Goal: Navigation & Orientation: Find specific page/section

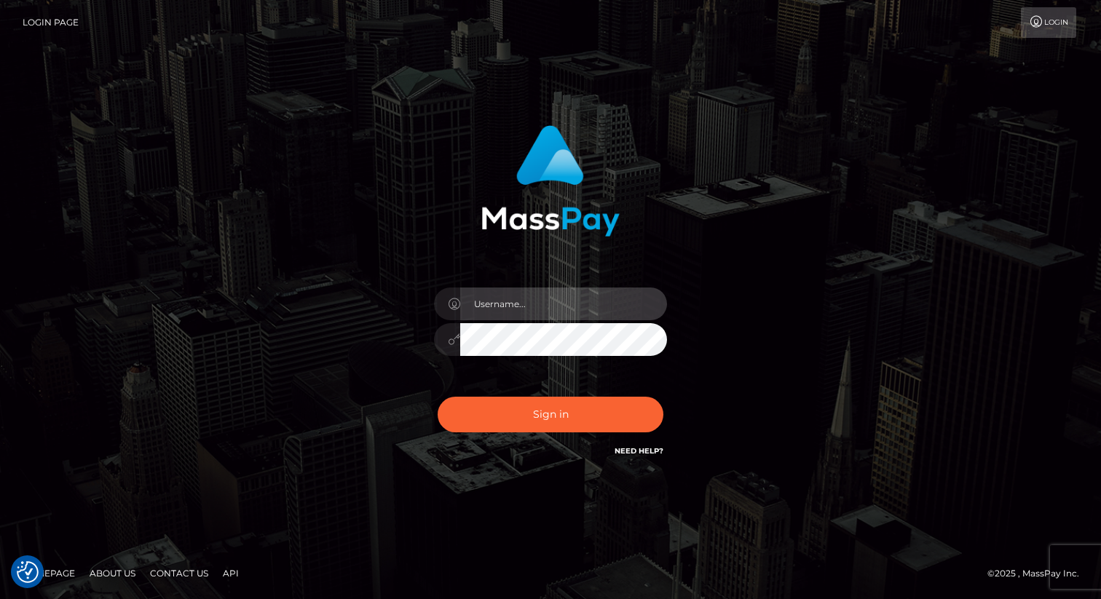
click at [529, 298] on input "text" at bounding box center [563, 304] width 207 height 33
click at [0, 599] on com-1password-button at bounding box center [0, 599] width 0 height 0
type input "[PERSON_NAME].nofans"
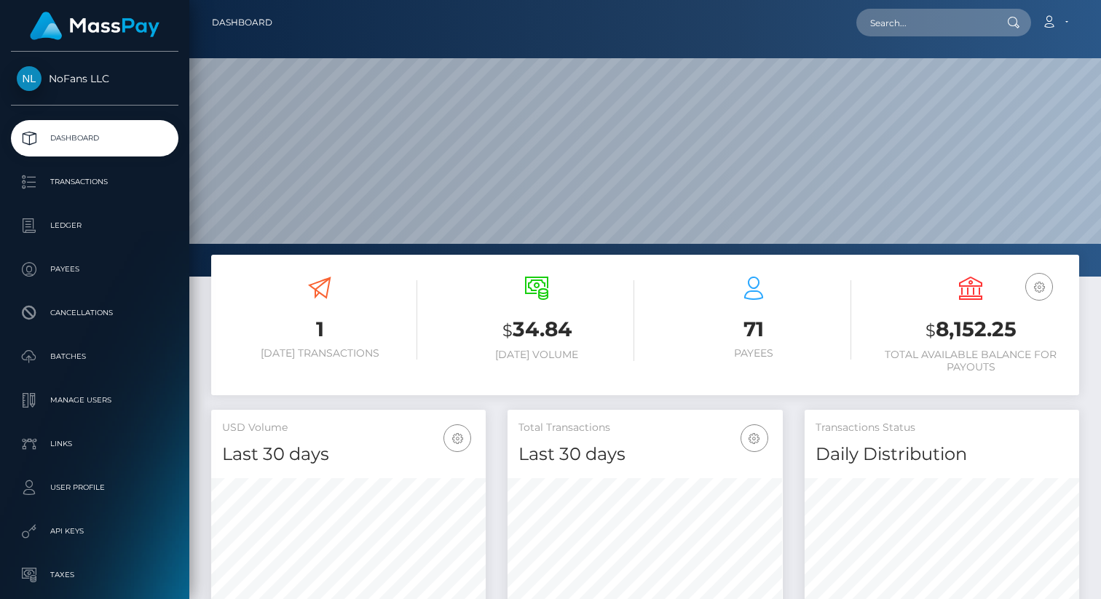
scroll to position [258, 275]
click at [58, 265] on p "Payees" at bounding box center [95, 269] width 156 height 22
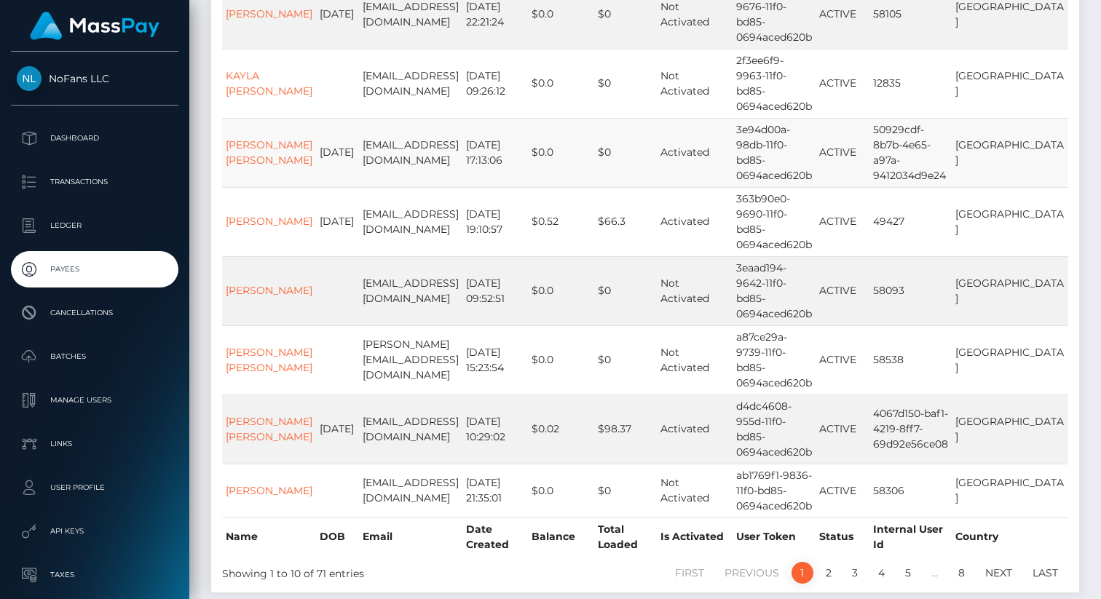
scroll to position [444, 0]
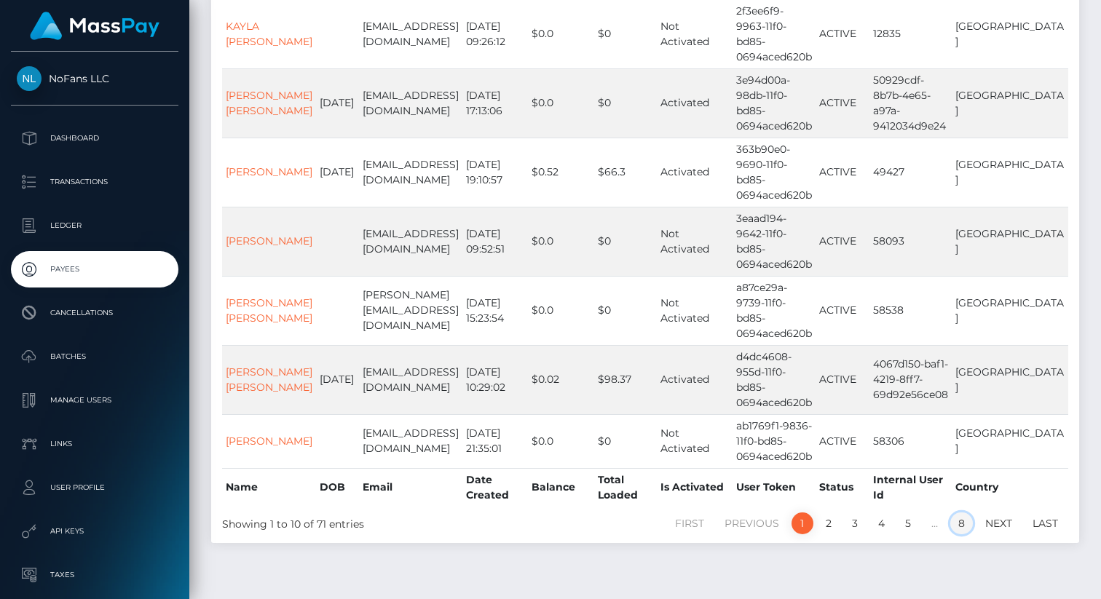
click at [956, 513] on link "8" at bounding box center [961, 524] width 23 height 22
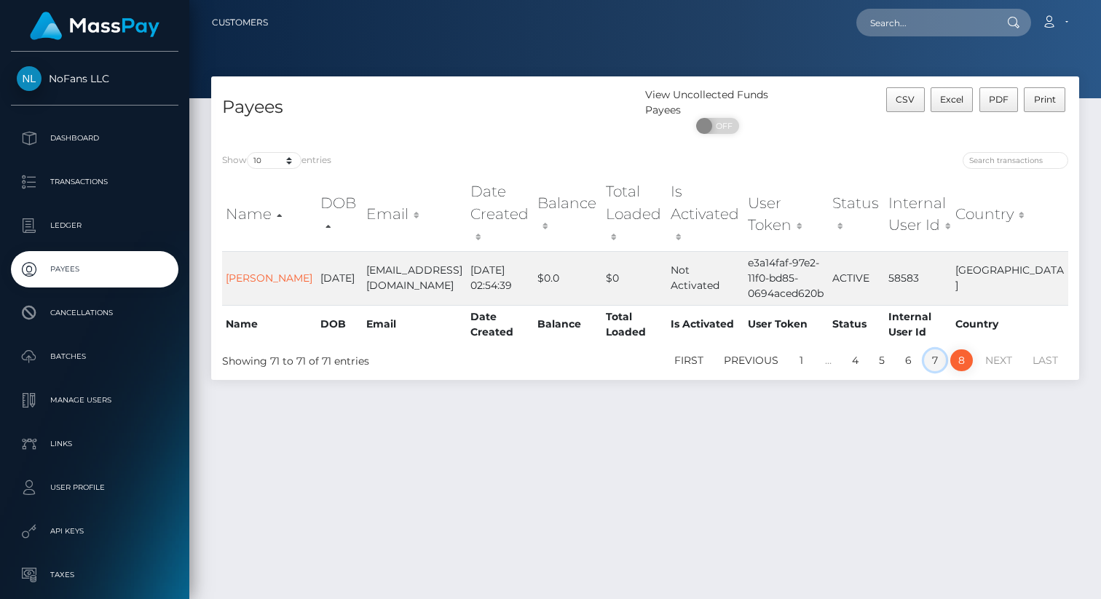
click at [931, 350] on link "7" at bounding box center [935, 361] width 22 height 22
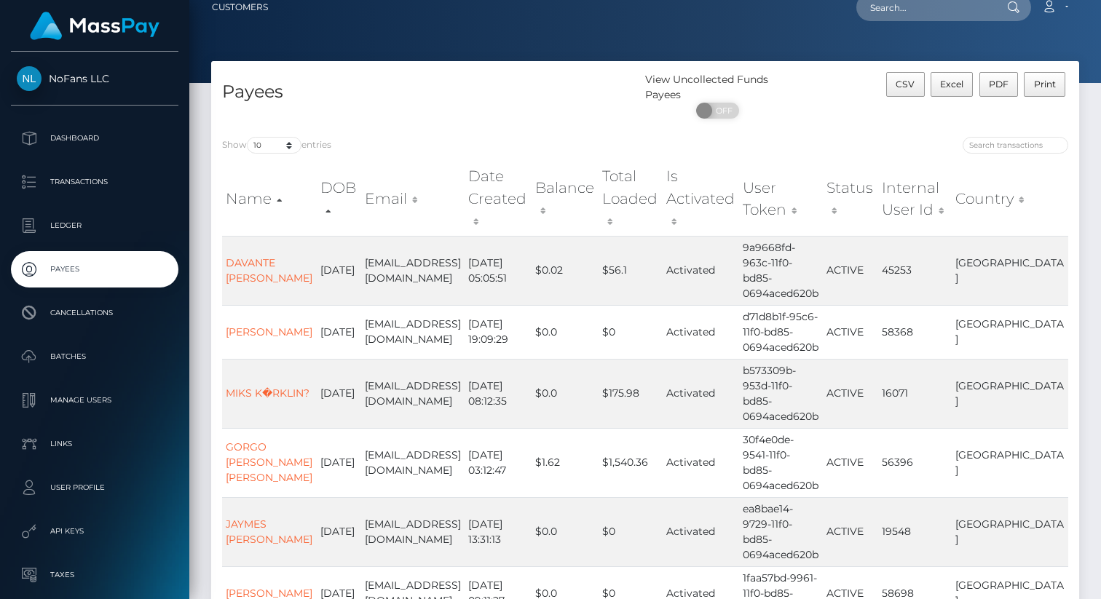
scroll to position [2, 0]
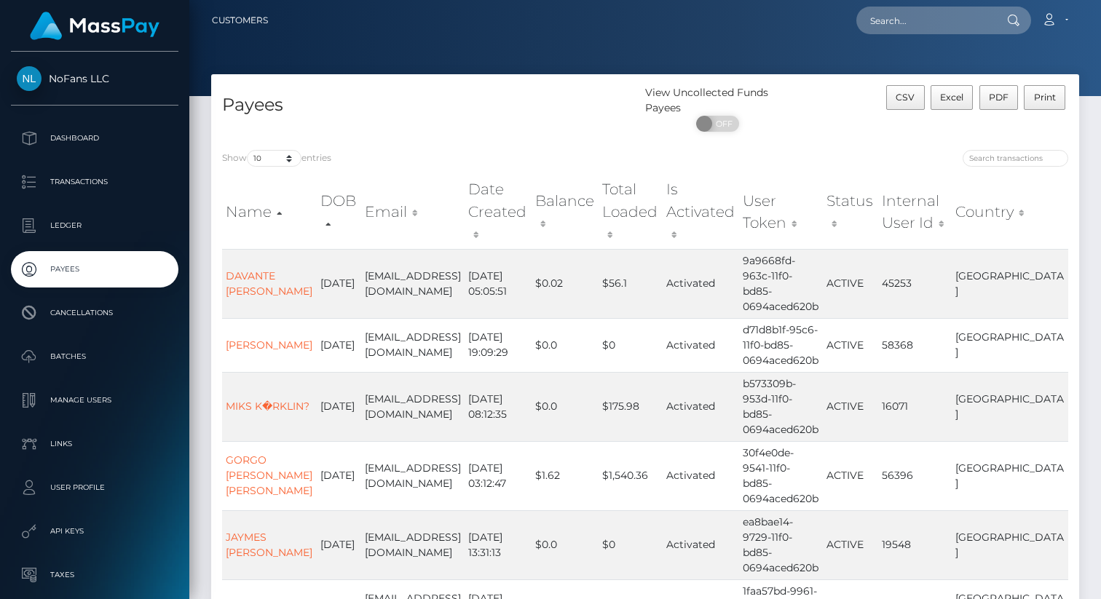
click at [283, 205] on th "Name" at bounding box center [269, 212] width 95 height 74
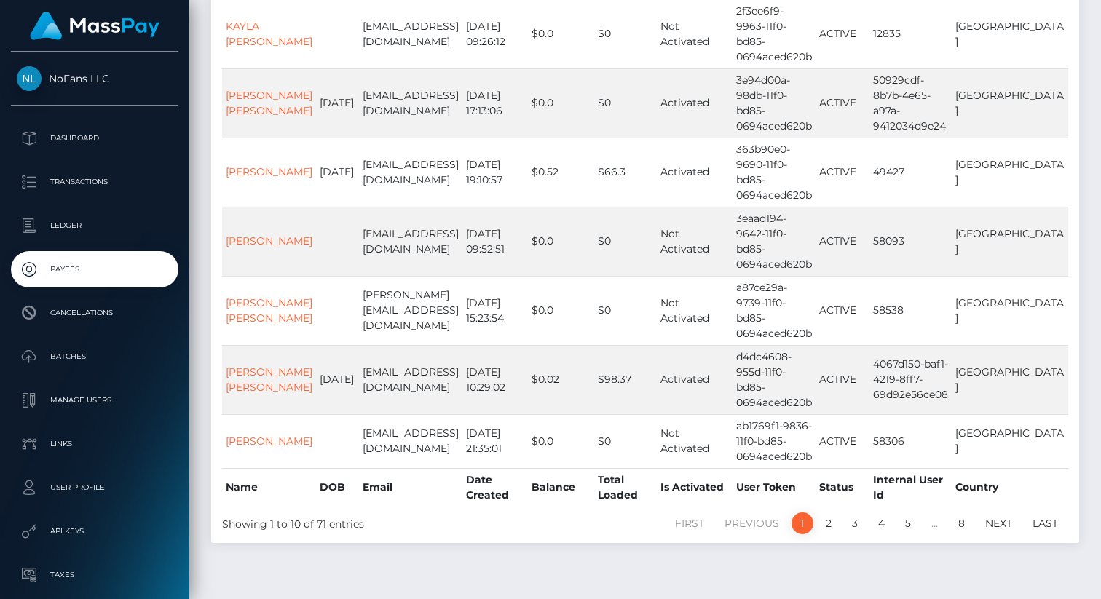
scroll to position [0, 0]
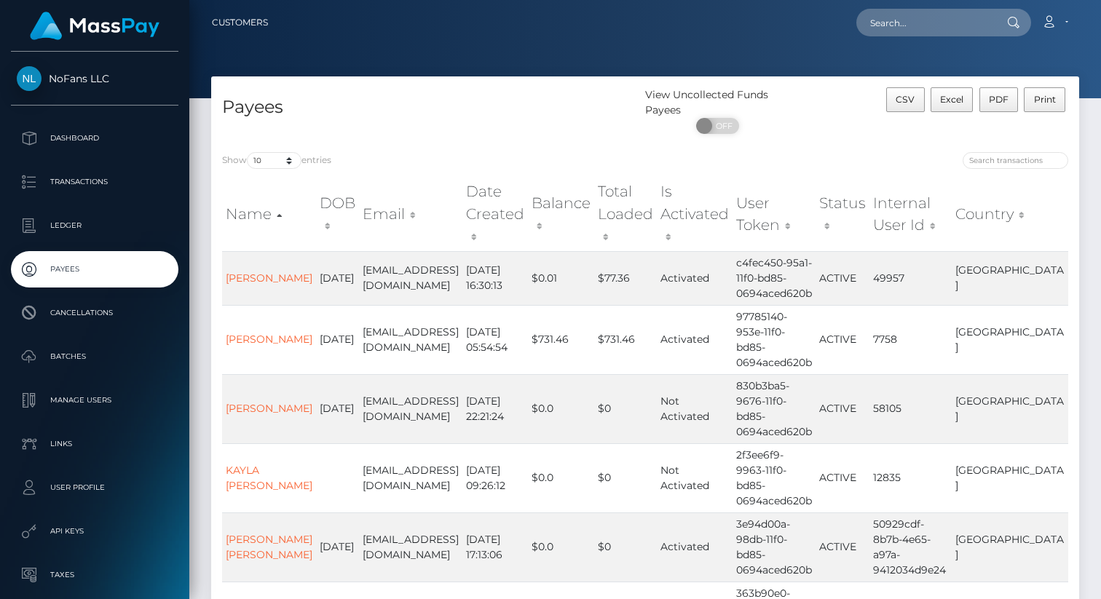
click at [280, 218] on th "Name" at bounding box center [269, 214] width 94 height 74
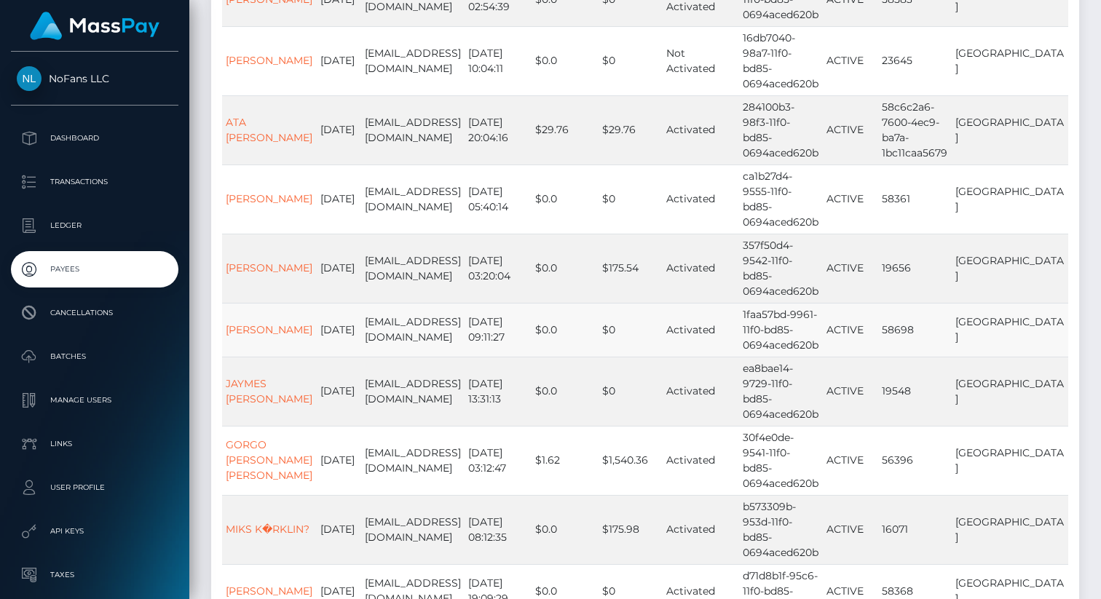
scroll to position [361, 0]
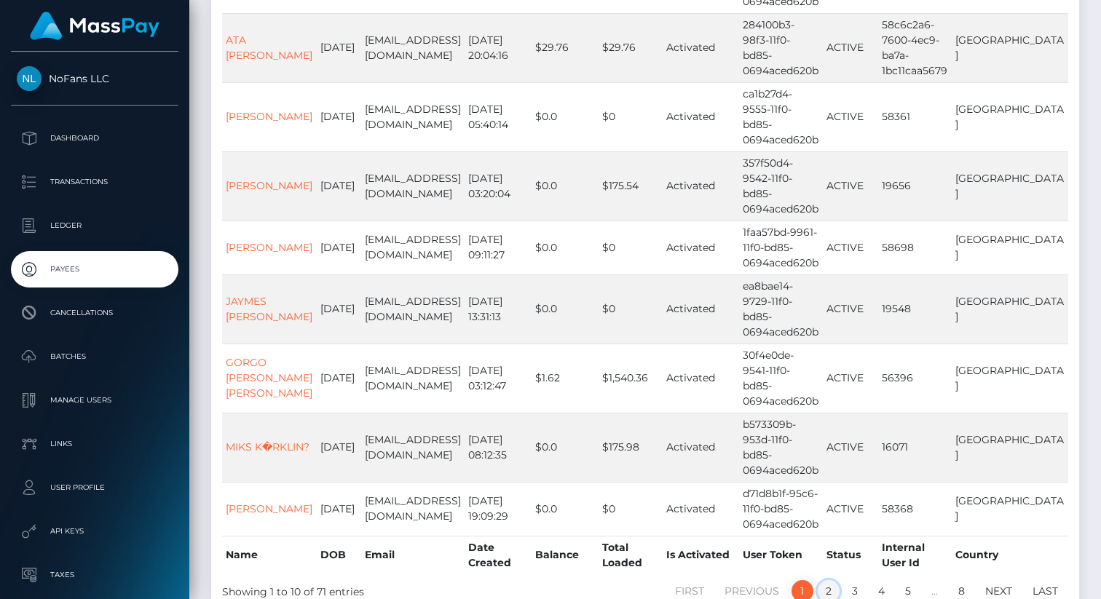
click at [828, 580] on link "2" at bounding box center [829, 591] width 22 height 22
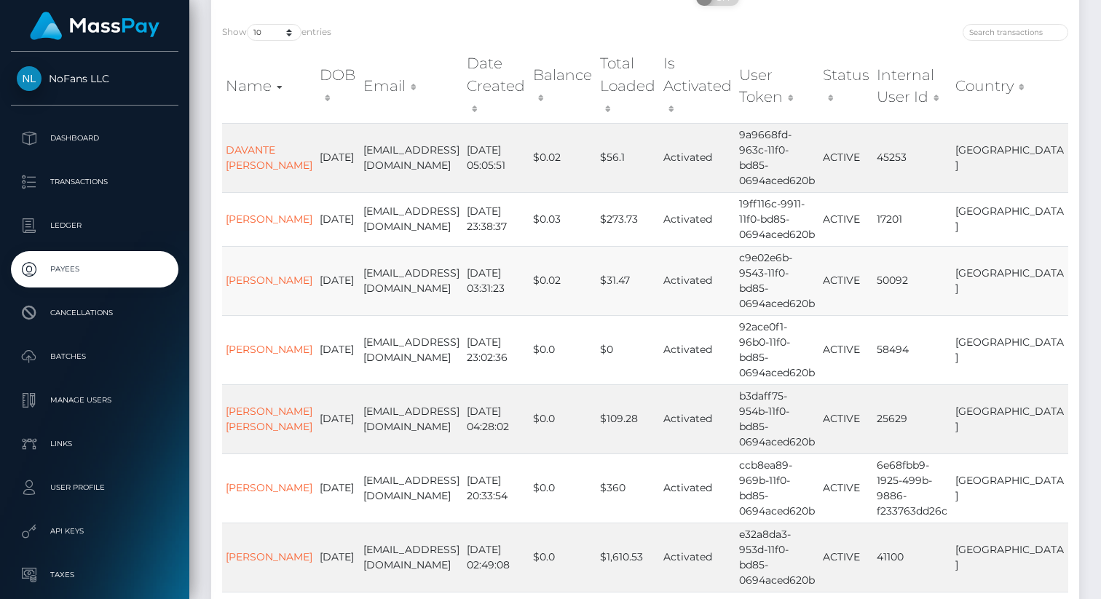
scroll to position [131, 0]
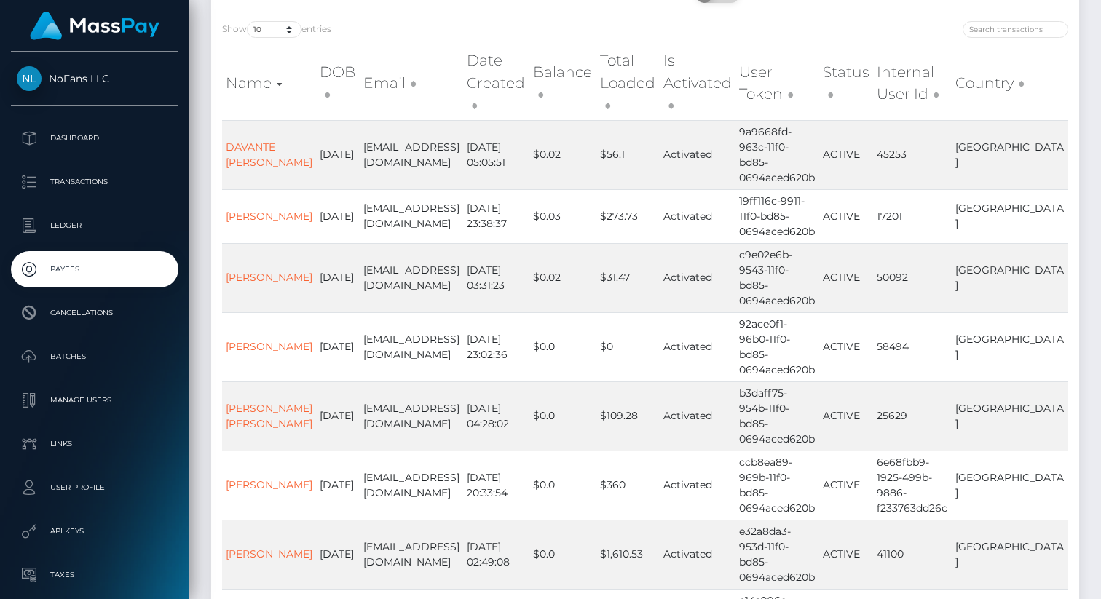
click at [952, 95] on th "Internal User Id" at bounding box center [912, 83] width 79 height 74
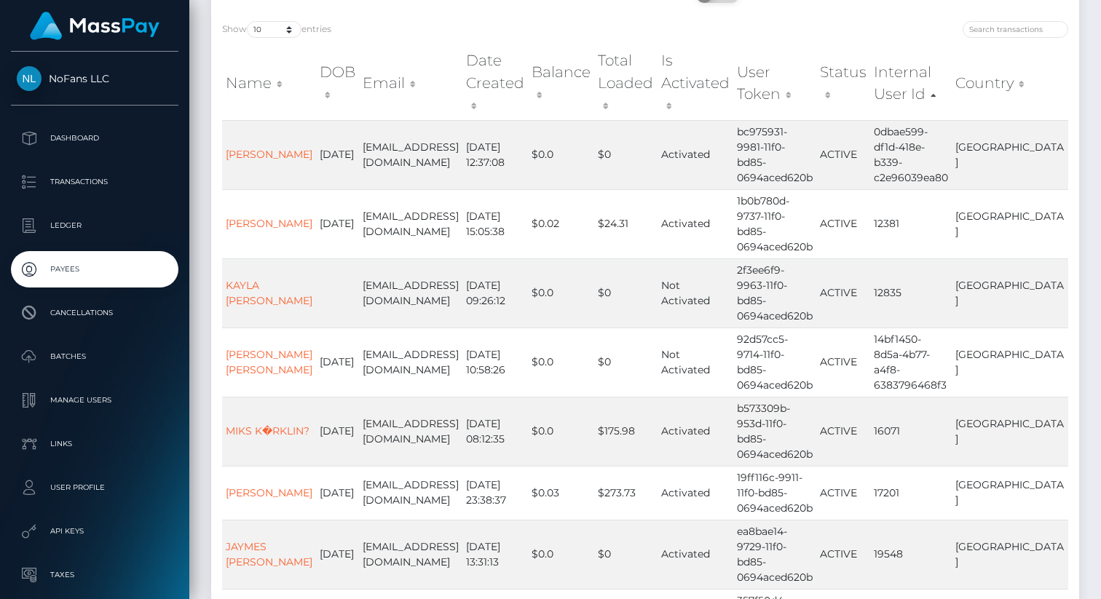
click at [952, 97] on th "Internal User Id" at bounding box center [911, 83] width 82 height 74
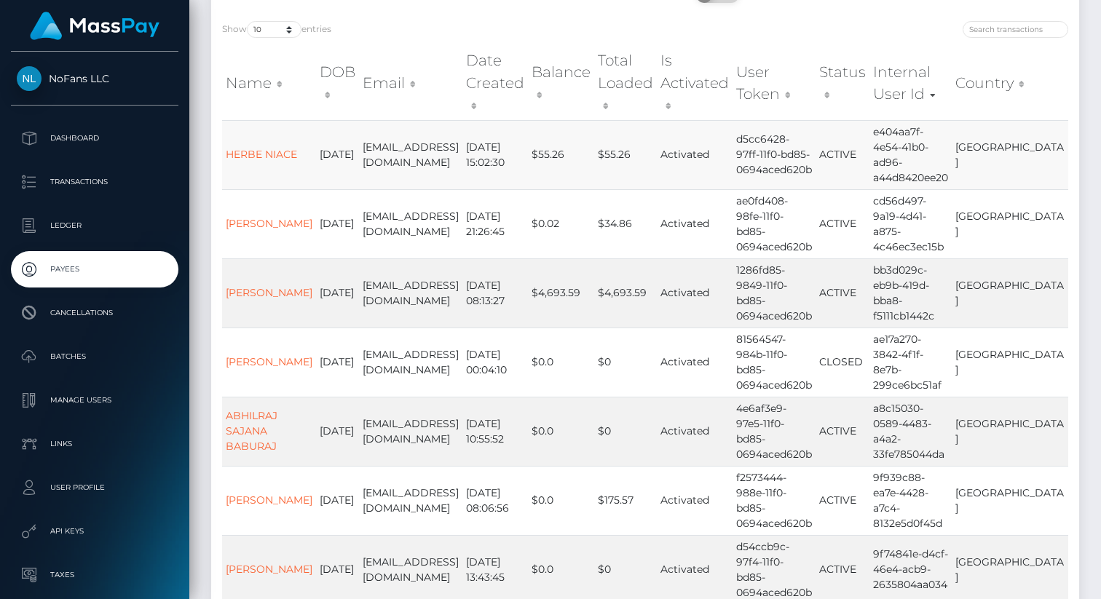
scroll to position [398, 0]
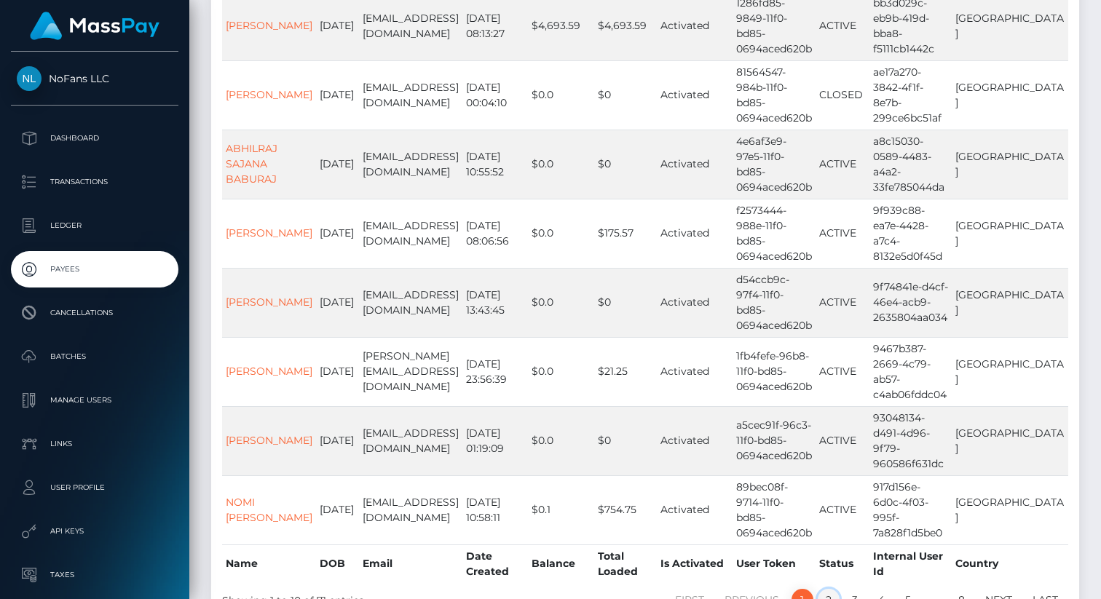
click at [829, 589] on link "2" at bounding box center [829, 600] width 22 height 22
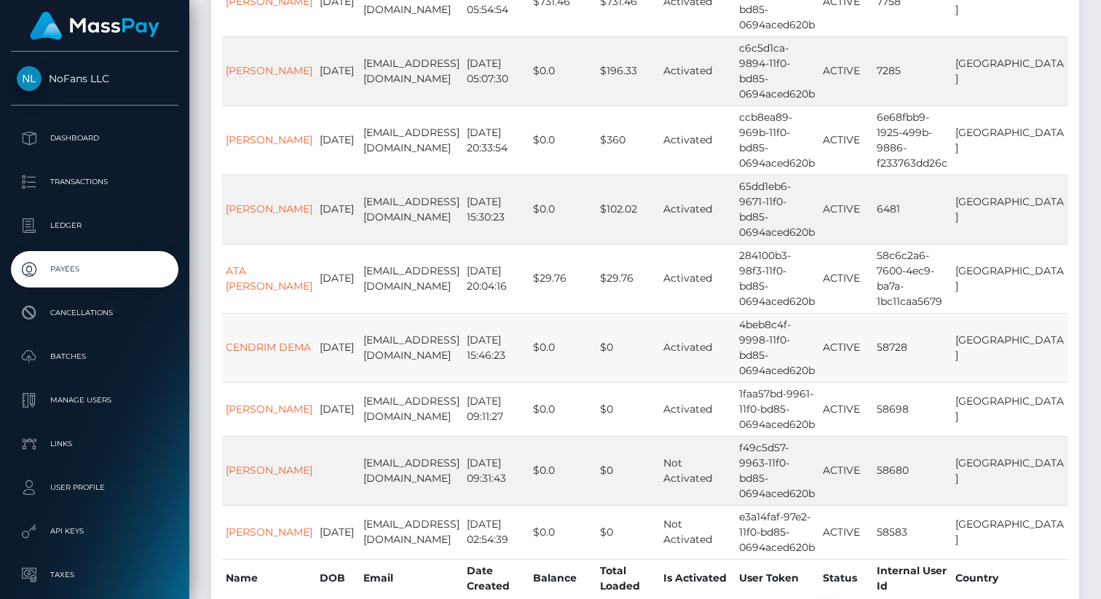
scroll to position [354, 0]
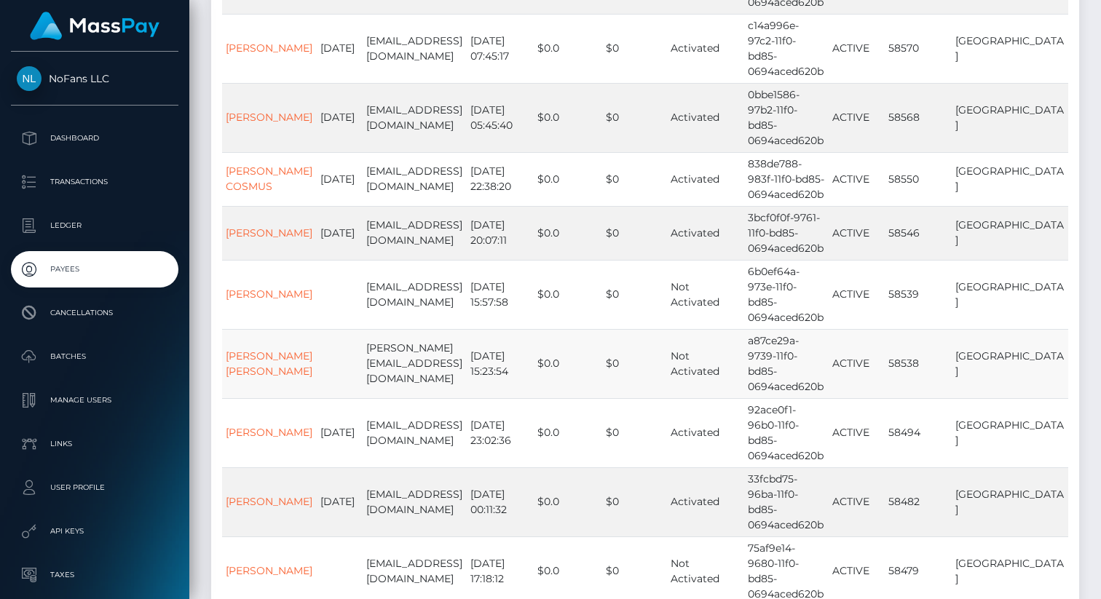
scroll to position [368, 0]
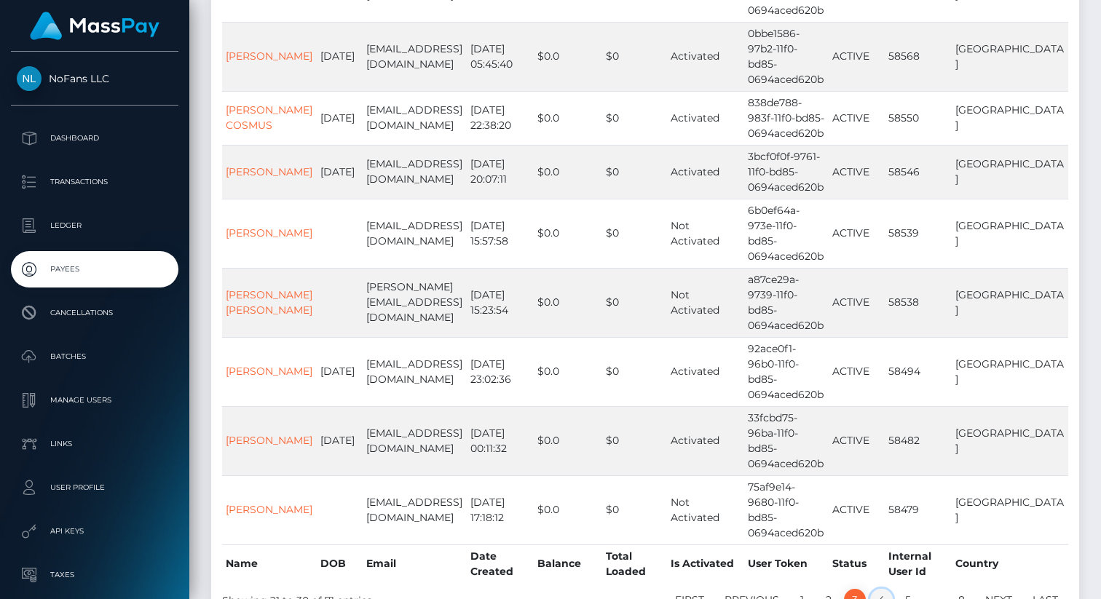
click at [875, 589] on link "4" at bounding box center [881, 600] width 23 height 22
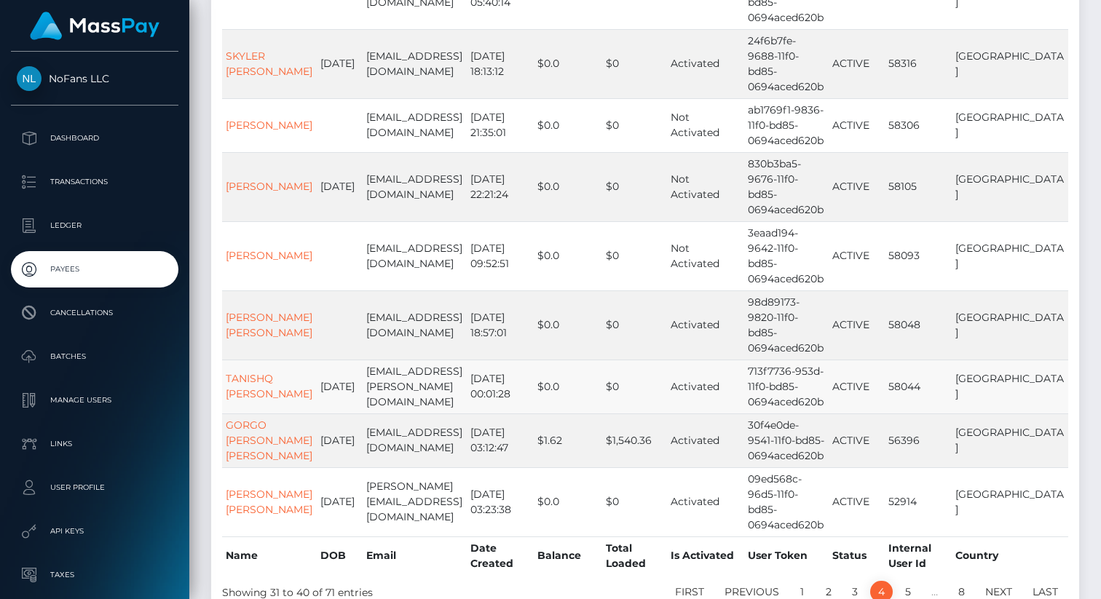
scroll to position [361, 0]
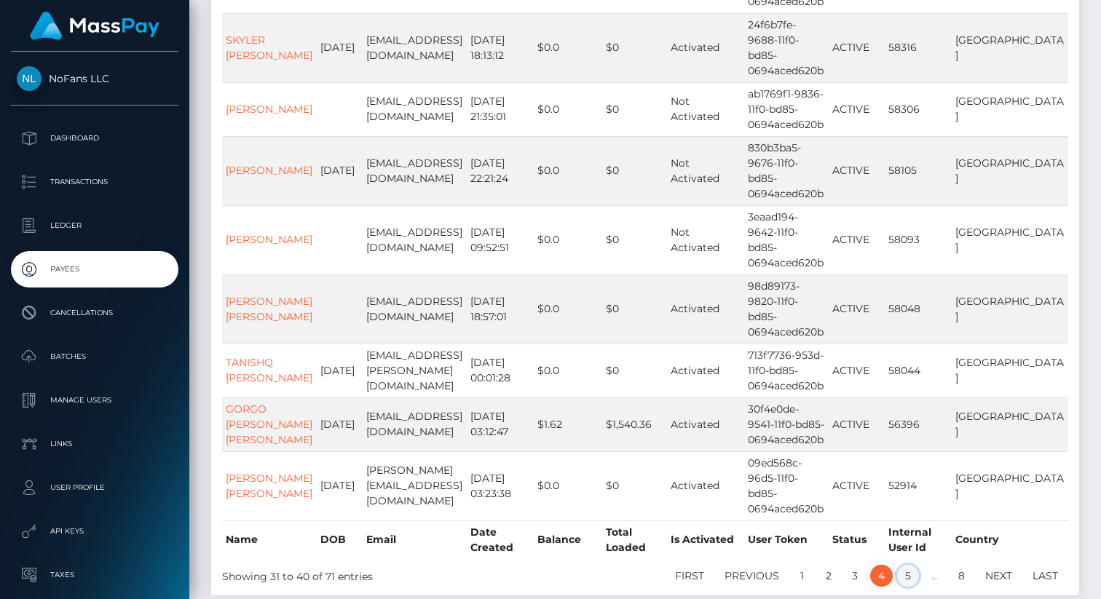
click at [910, 565] on link "5" at bounding box center [908, 576] width 22 height 22
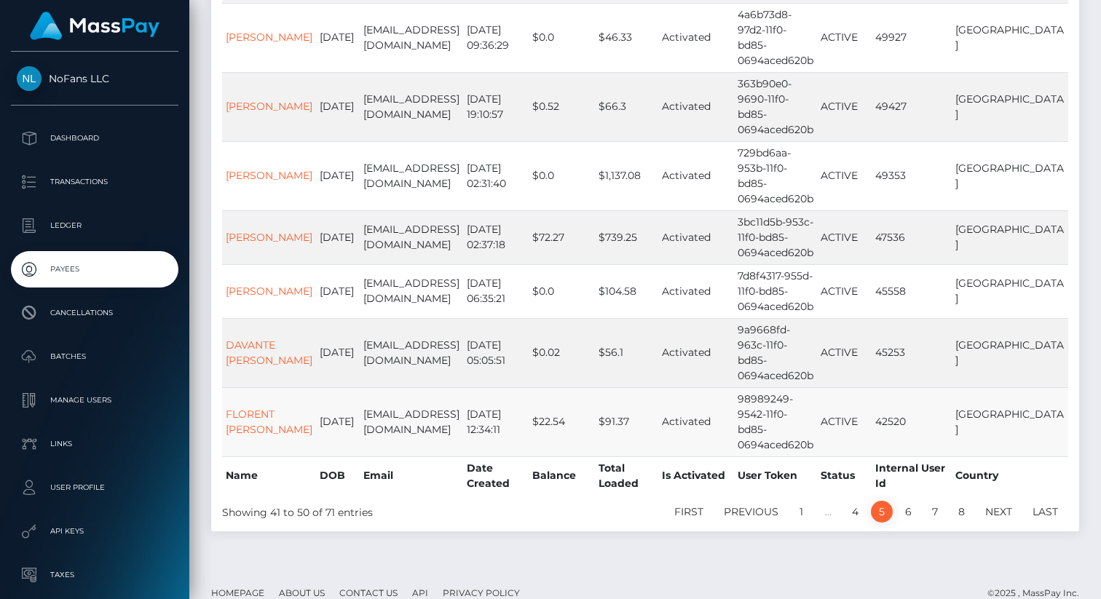
scroll to position [444, 0]
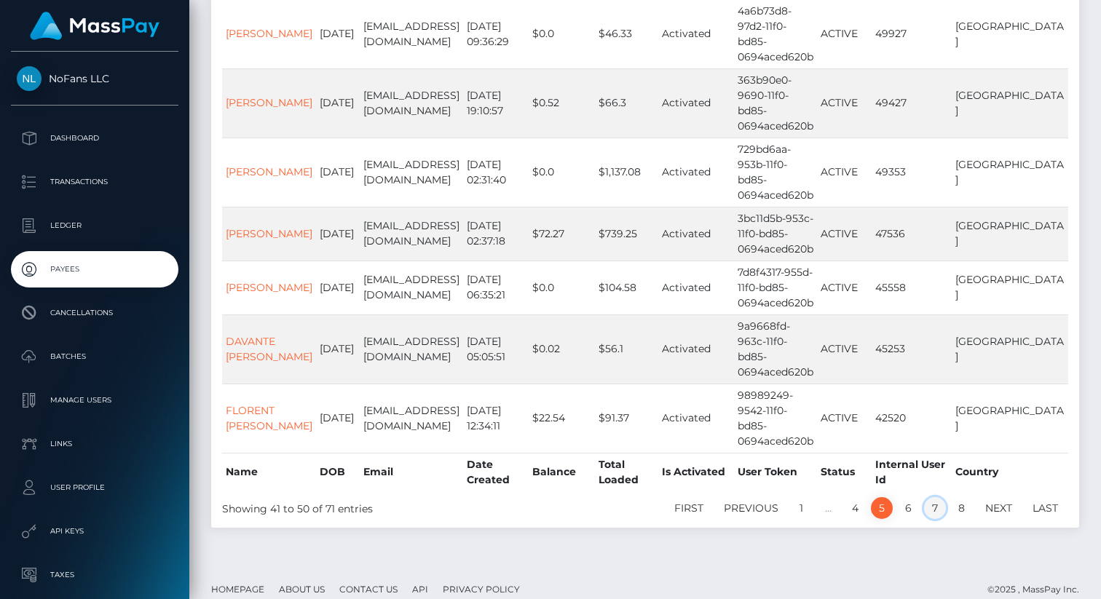
click at [936, 498] on link "7" at bounding box center [935, 508] width 22 height 22
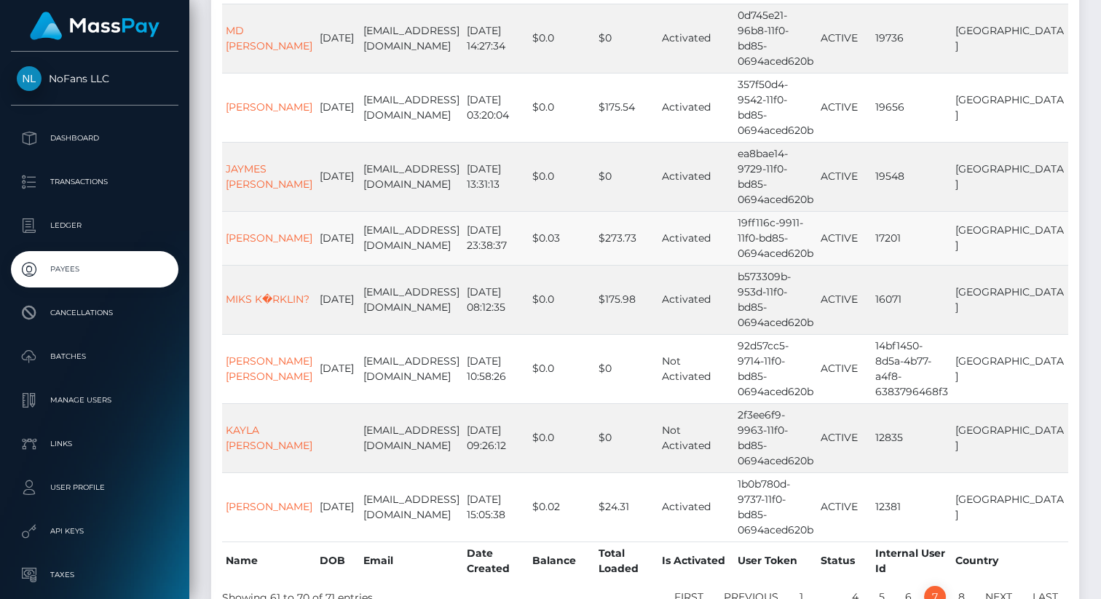
scroll to position [398, 0]
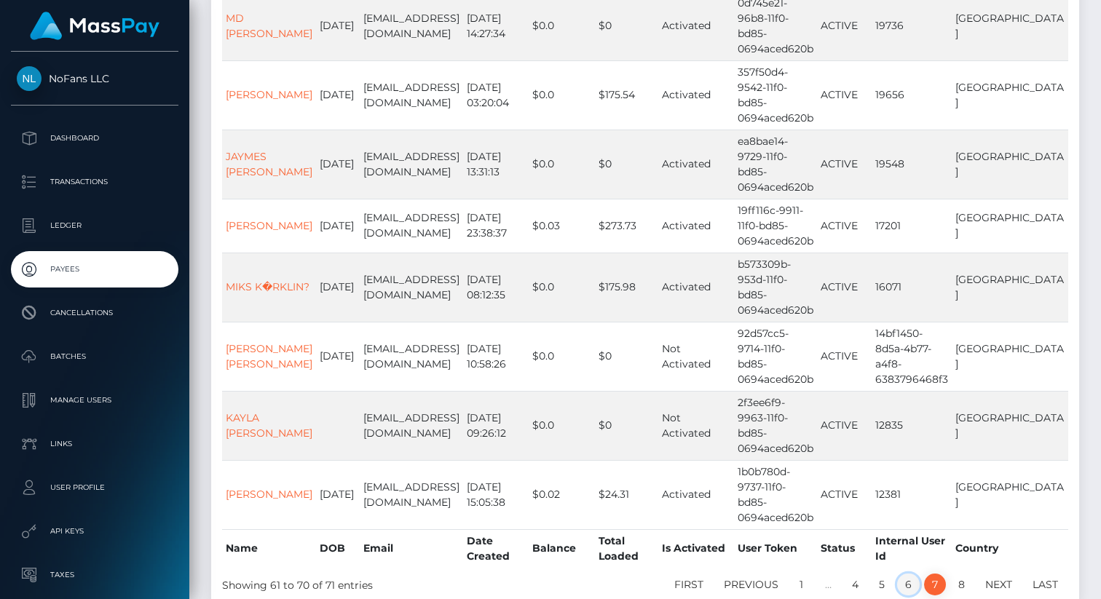
click at [900, 574] on link "6" at bounding box center [908, 585] width 23 height 22
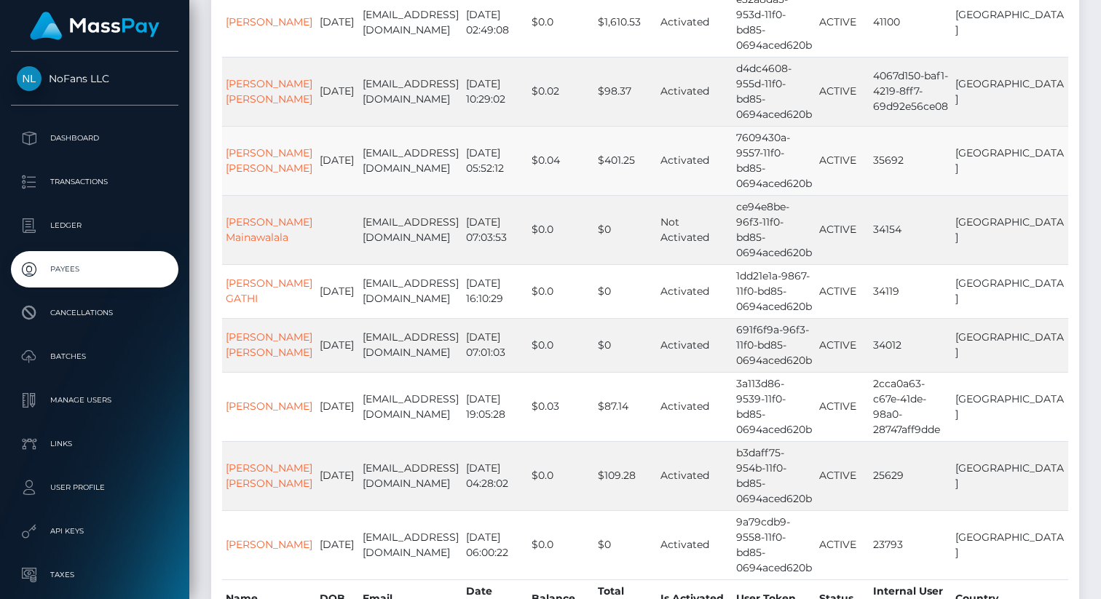
scroll to position [368, 0]
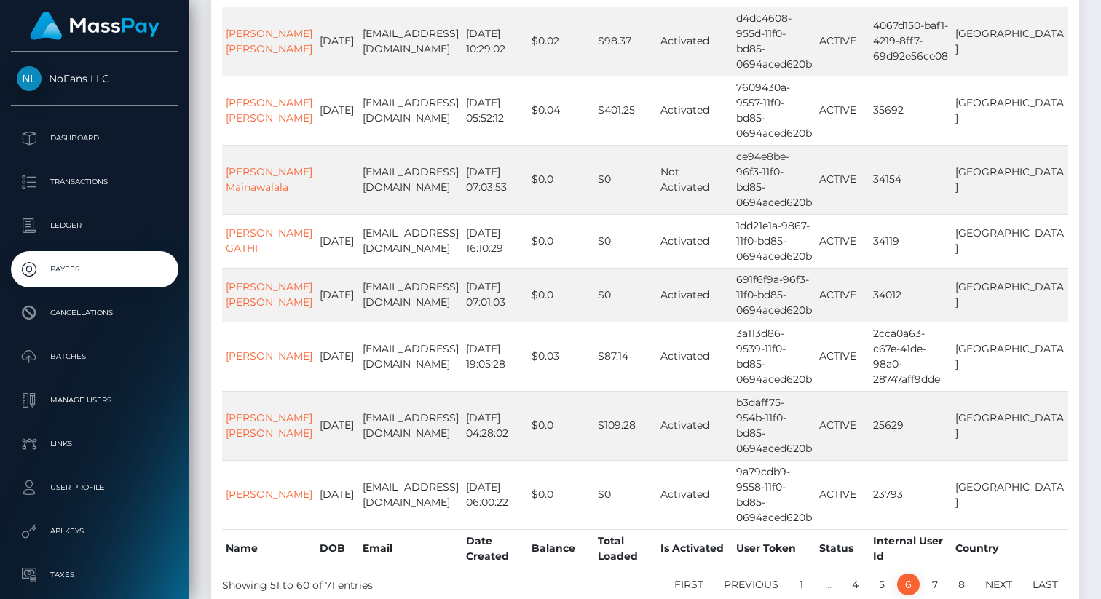
click at [939, 574] on li "7" at bounding box center [935, 585] width 26 height 22
click at [939, 574] on link "7" at bounding box center [935, 585] width 22 height 22
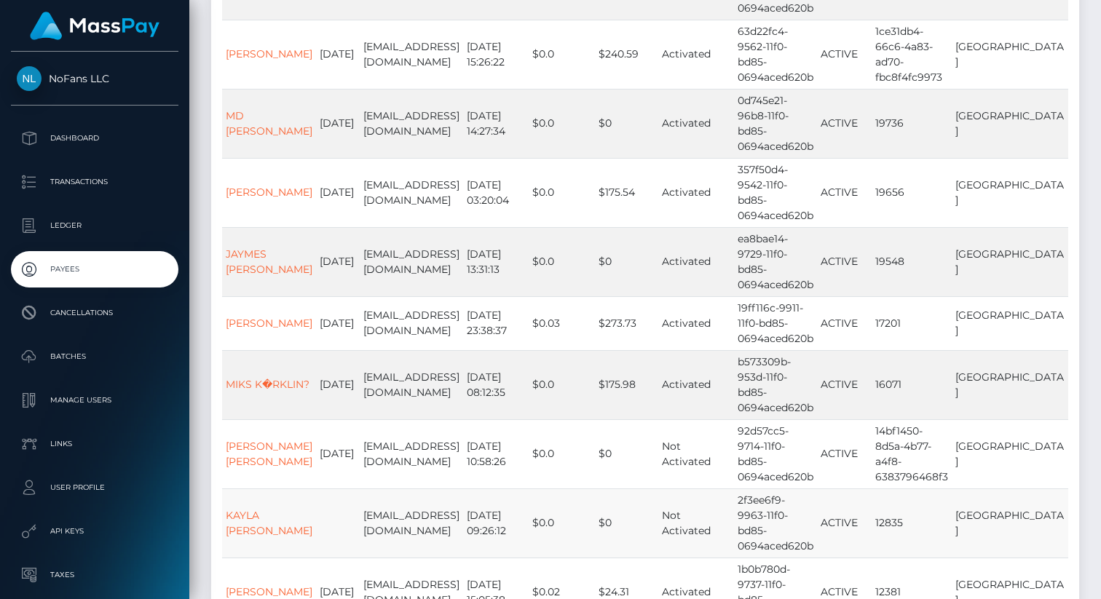
scroll to position [398, 0]
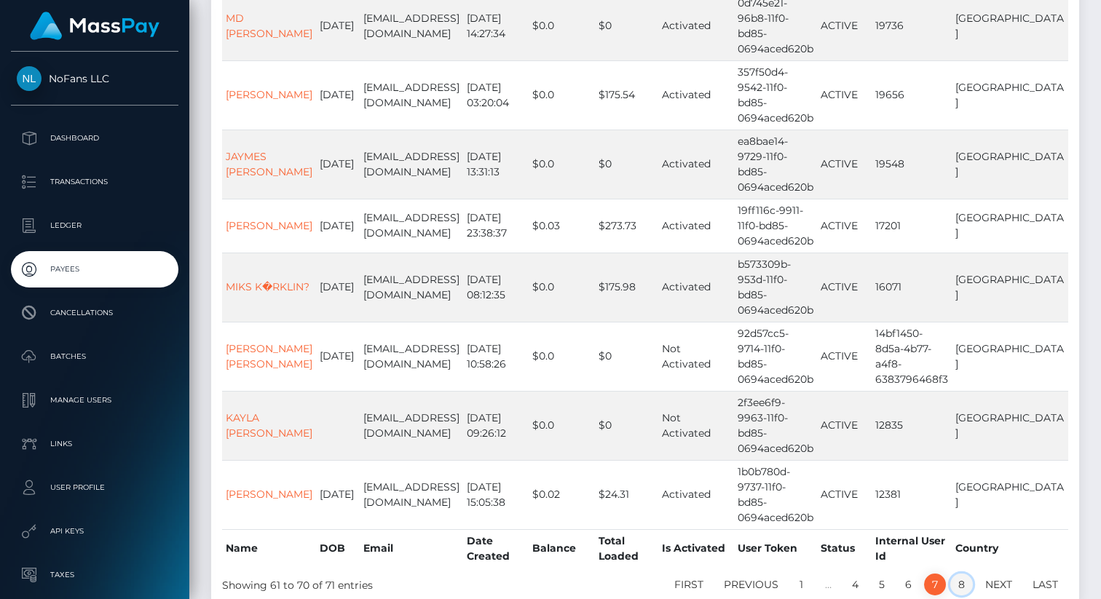
click at [959, 574] on link "8" at bounding box center [961, 585] width 23 height 22
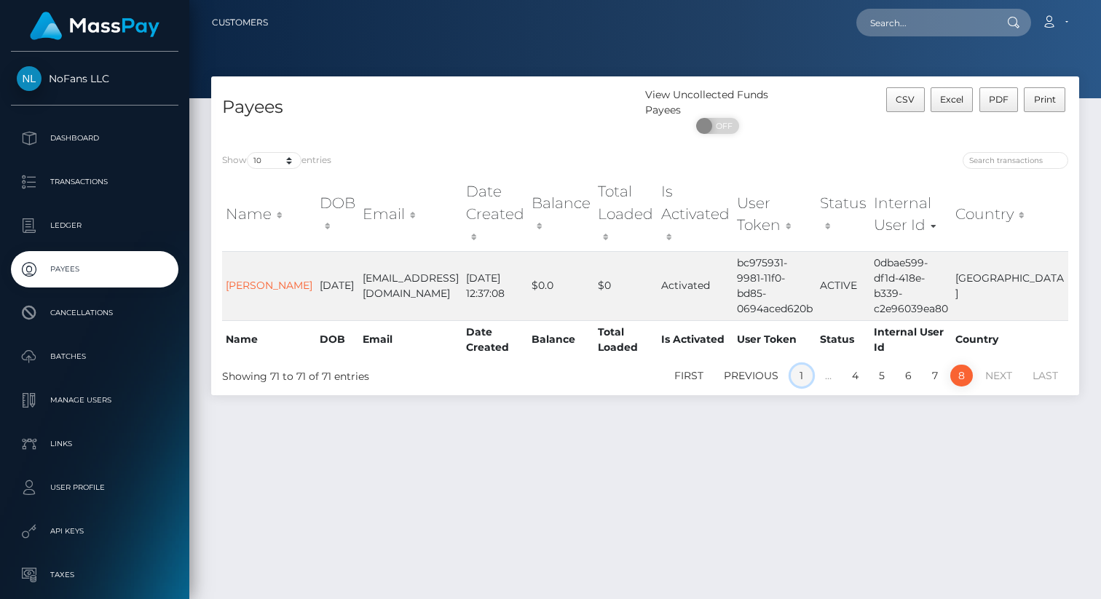
click at [804, 365] on link "1" at bounding box center [802, 376] width 22 height 22
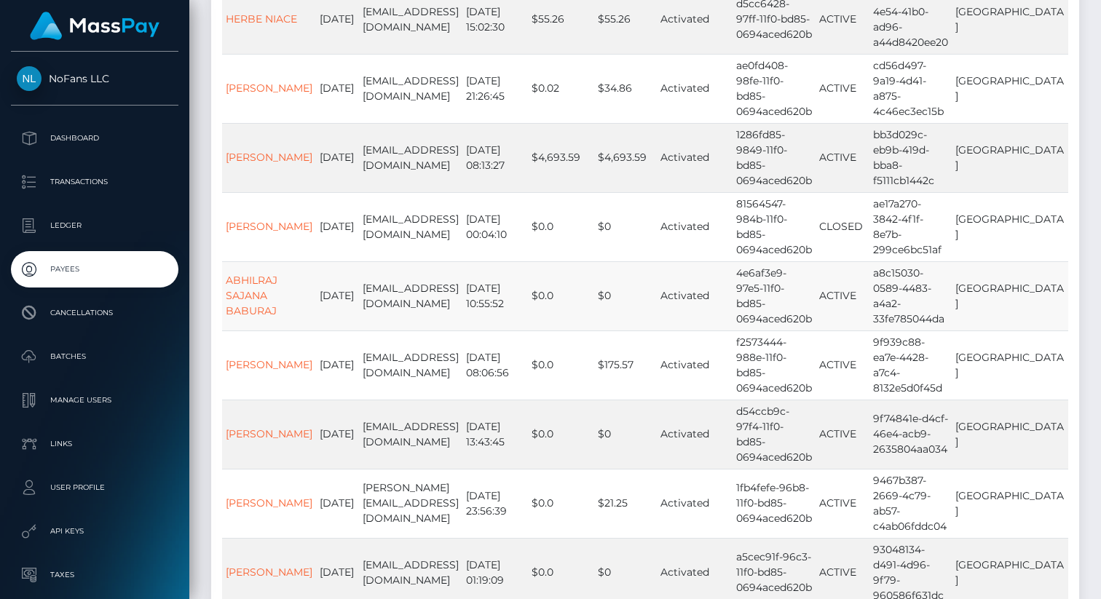
scroll to position [398, 0]
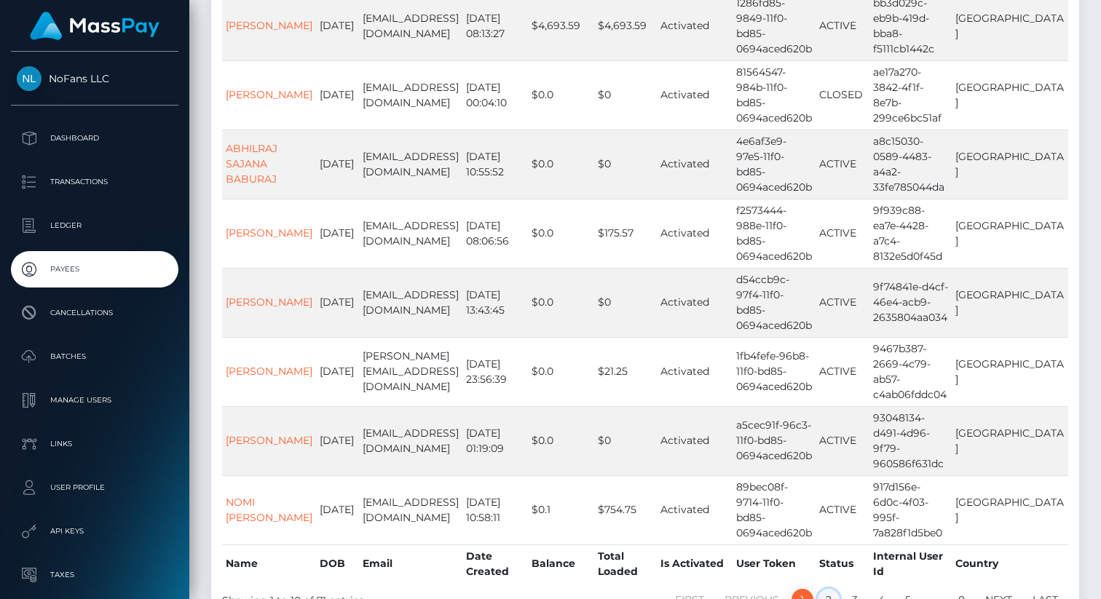
click at [832, 589] on link "2" at bounding box center [829, 600] width 22 height 22
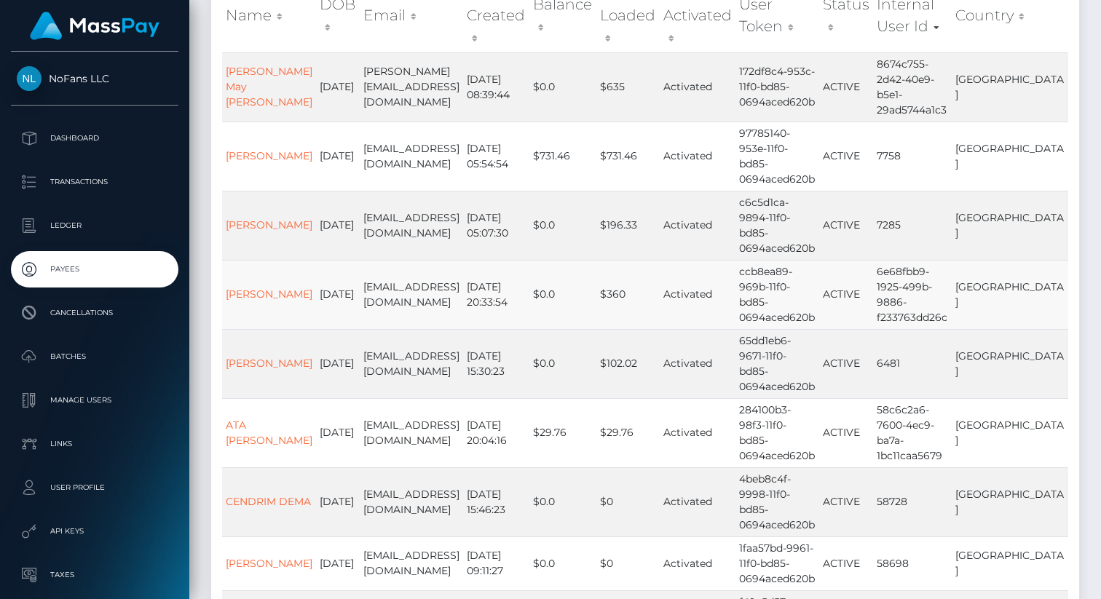
scroll to position [414, 0]
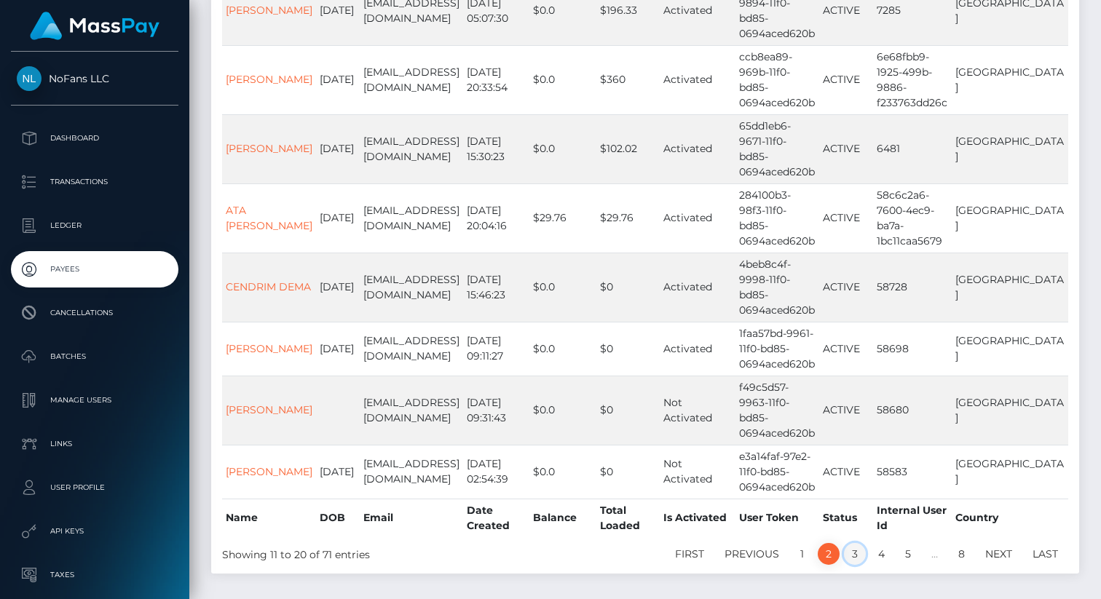
click at [850, 543] on link "3" at bounding box center [855, 554] width 22 height 22
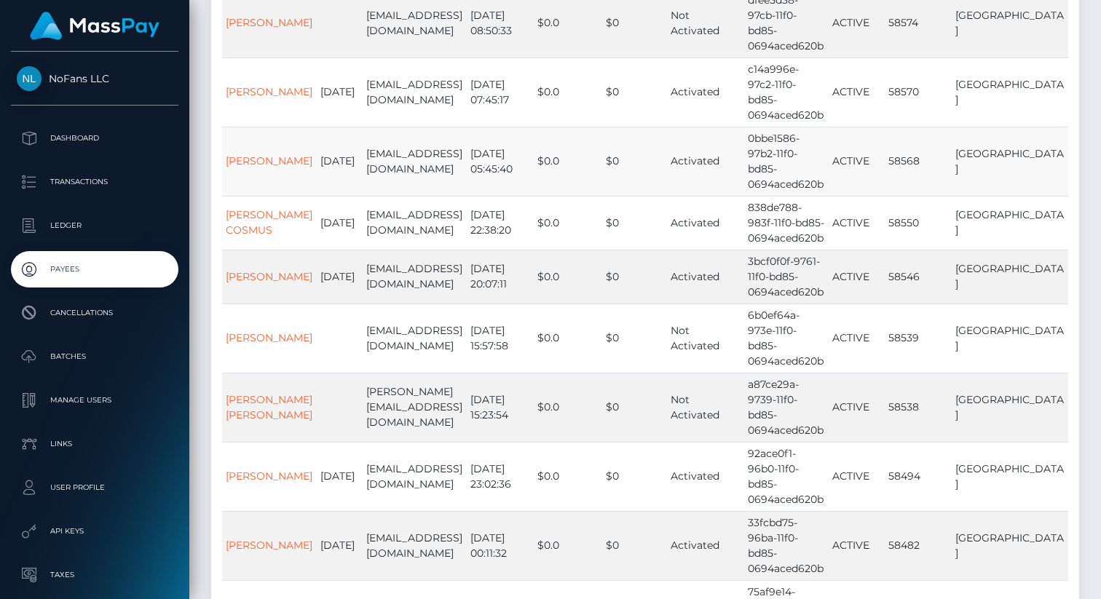
scroll to position [368, 0]
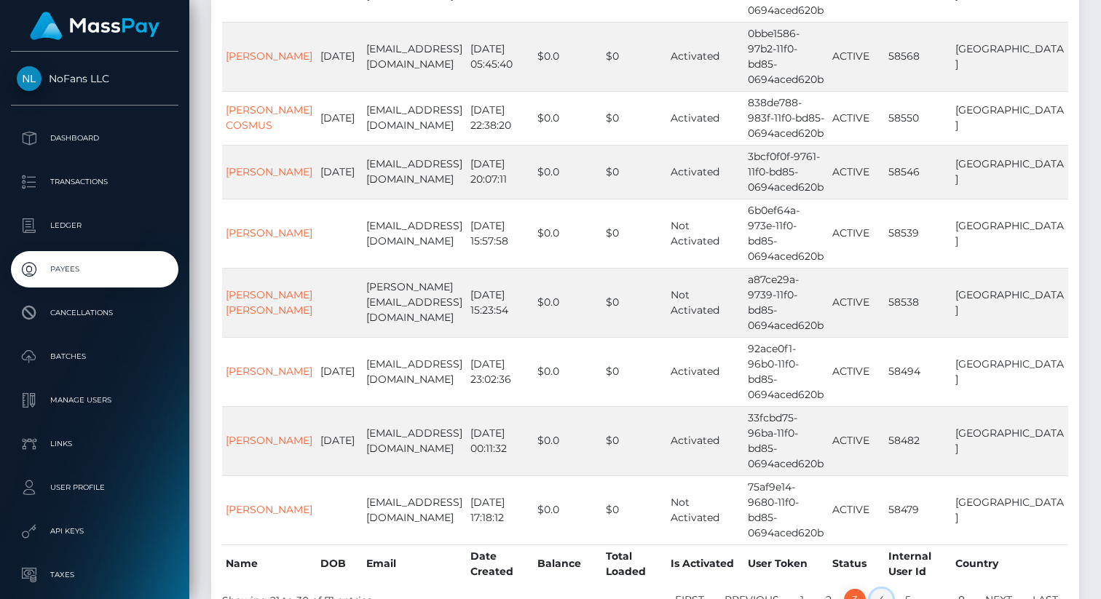
click at [884, 589] on link "4" at bounding box center [881, 600] width 23 height 22
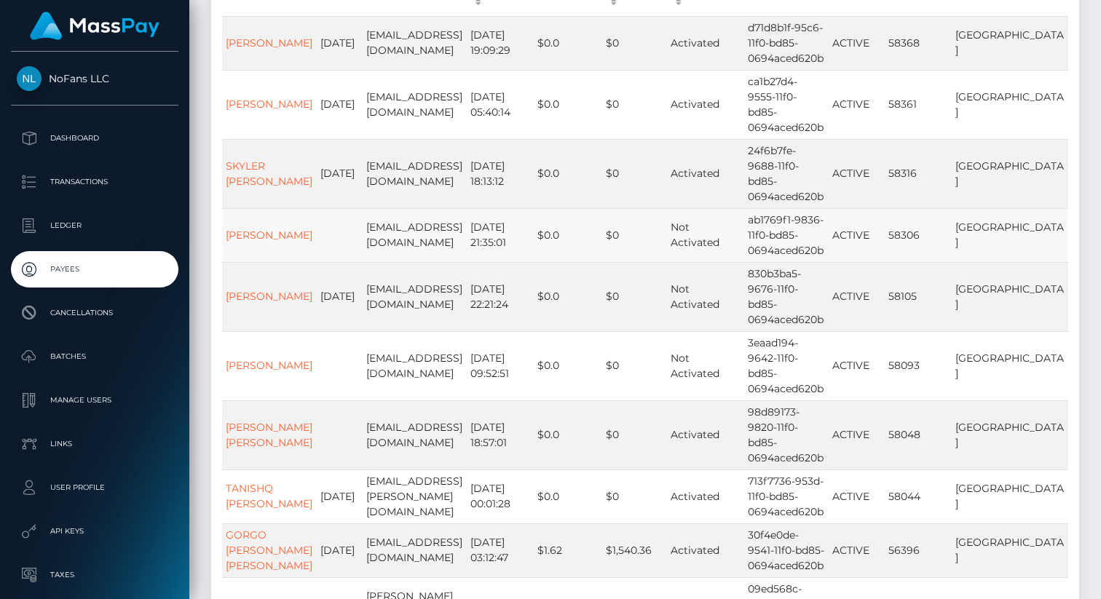
scroll to position [361, 0]
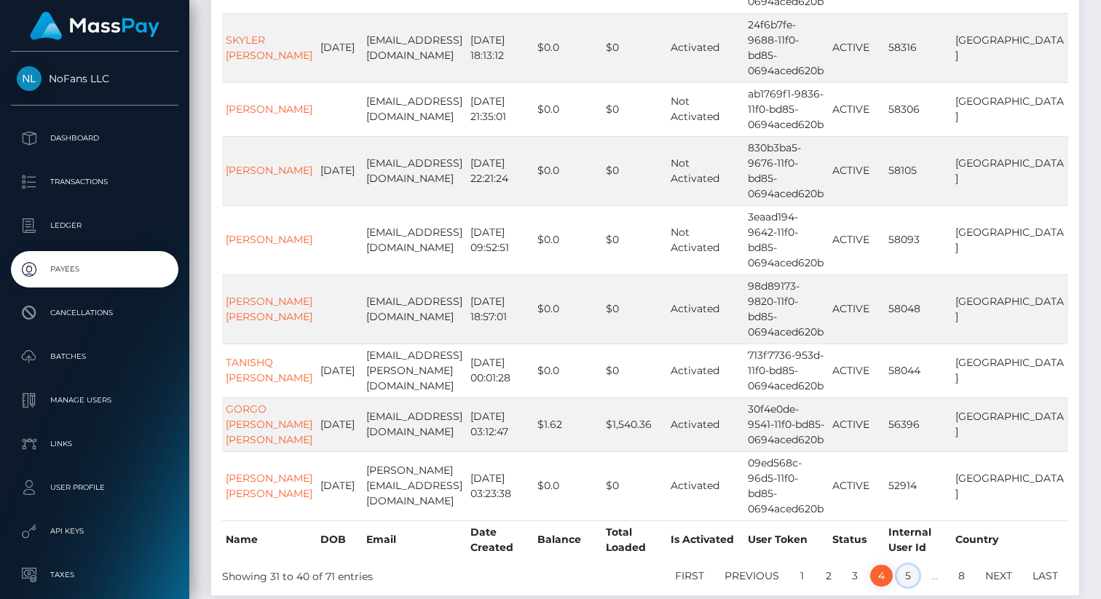
click at [908, 565] on link "5" at bounding box center [908, 576] width 22 height 22
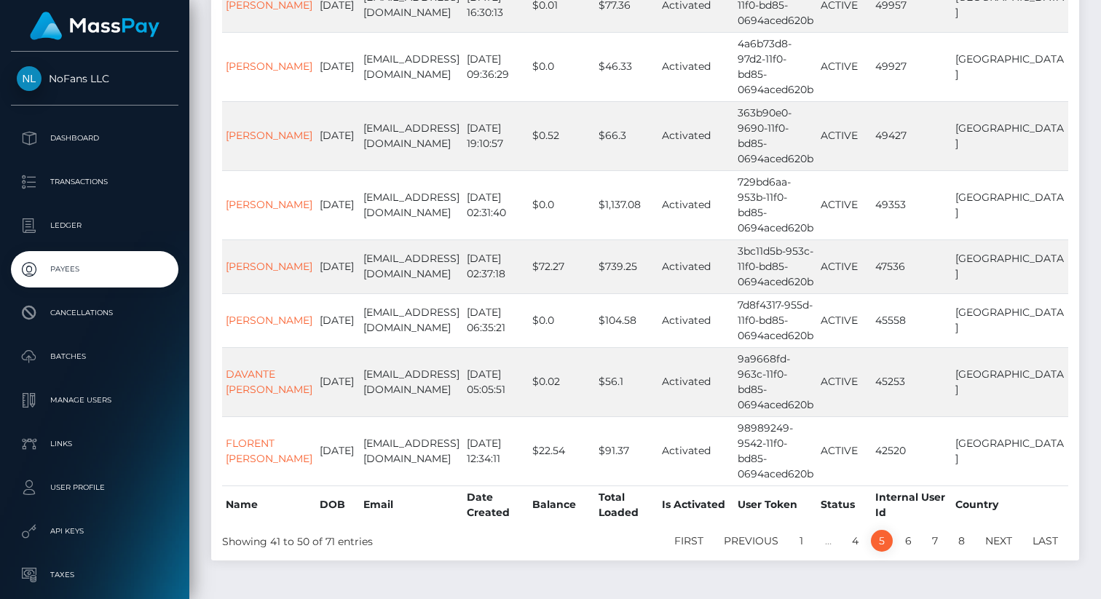
scroll to position [444, 0]
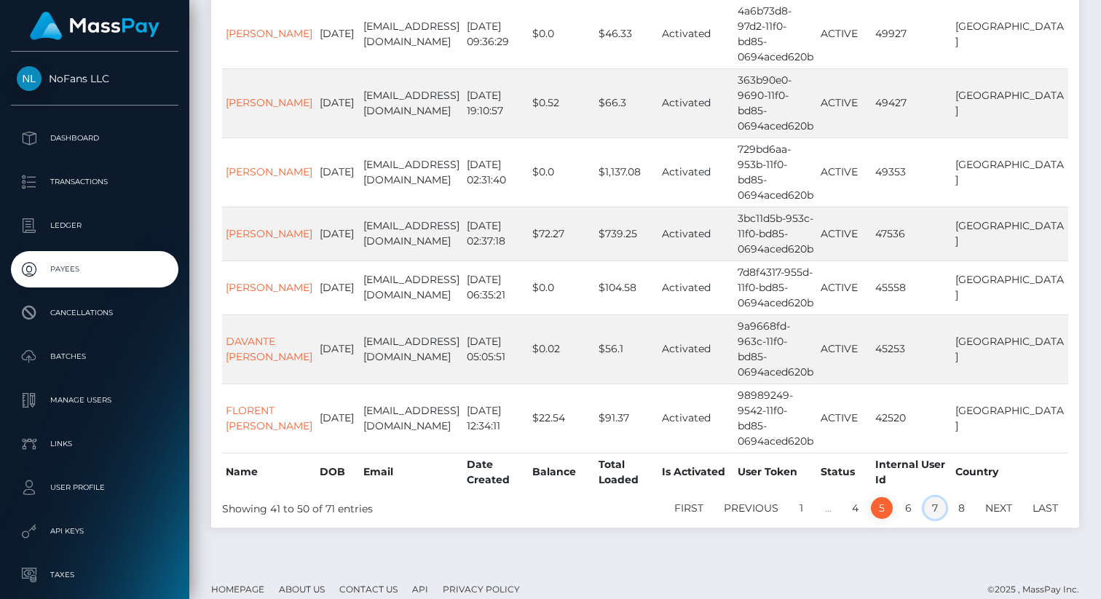
click at [929, 497] on link "7" at bounding box center [935, 508] width 22 height 22
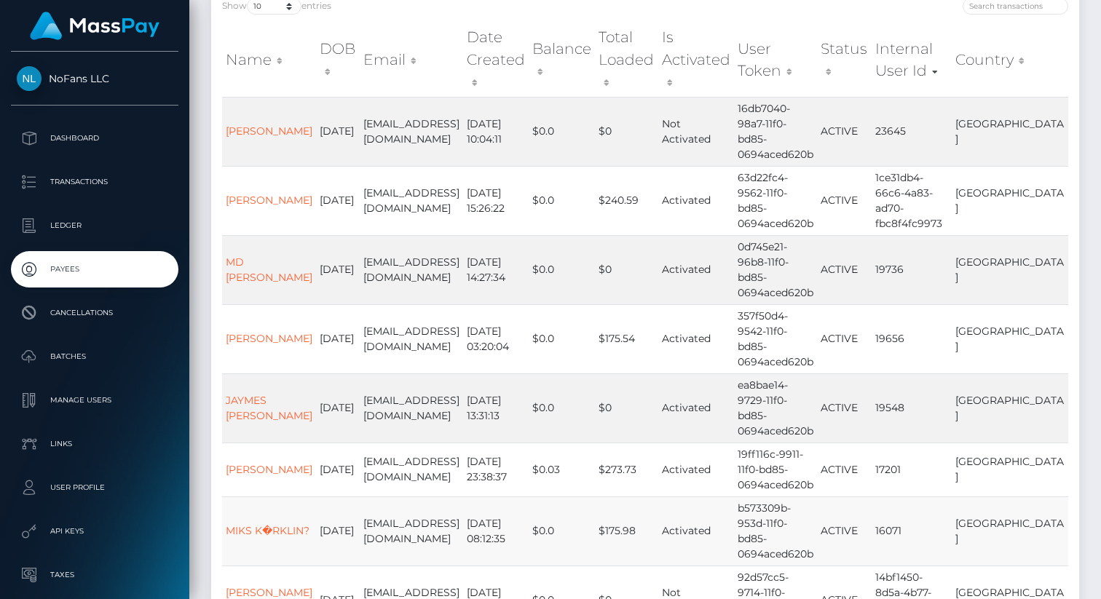
scroll to position [146, 0]
